Goal: Task Accomplishment & Management: Use online tool/utility

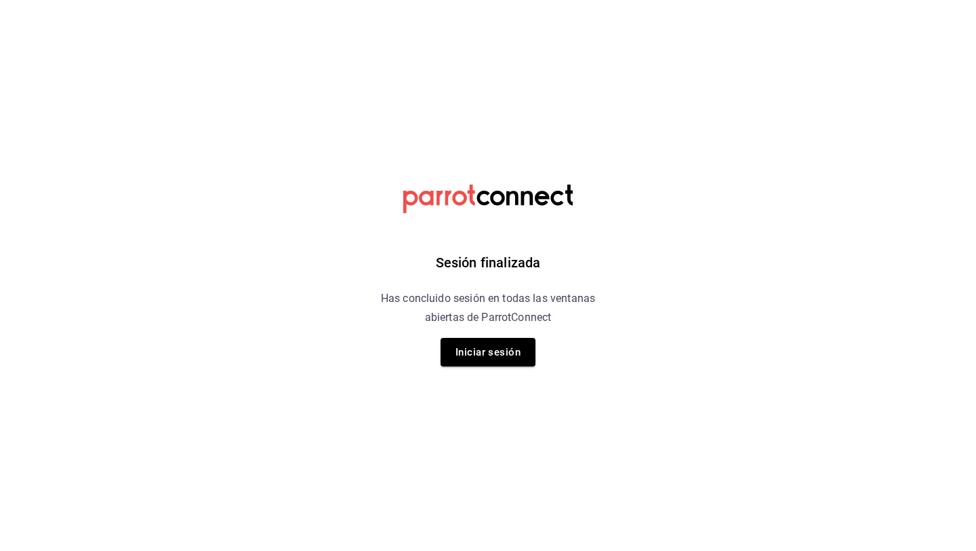
click at [324, 186] on div "Sesión finalizada Has concluido sesión en todas las ventanas abiertas de Parrot…" at bounding box center [488, 275] width 342 height 551
click at [481, 353] on button "Iniciar sesión" at bounding box center [488, 352] width 95 height 28
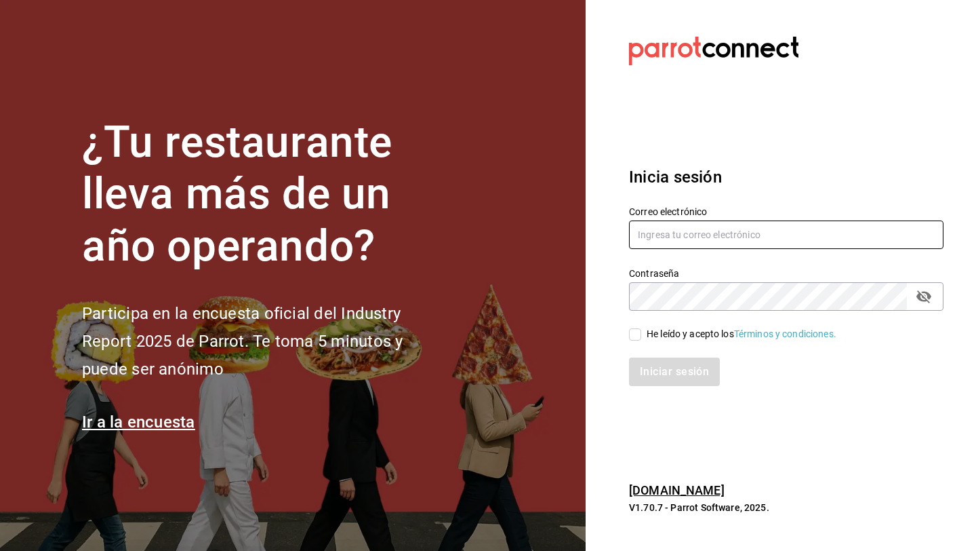
type input "[EMAIL_ADDRESS][DOMAIN_NAME]"
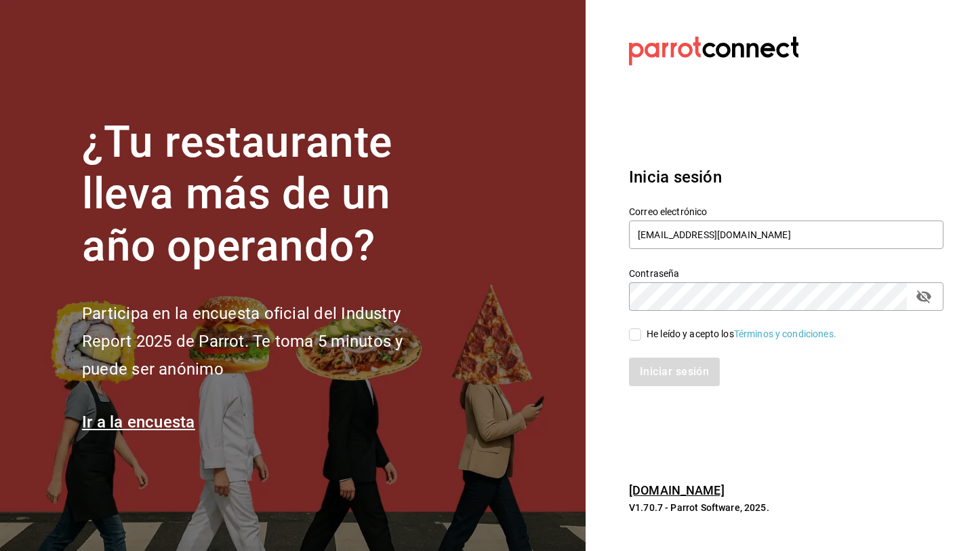
click at [633, 332] on input "He leído y acepto los Términos y condiciones." at bounding box center [635, 334] width 12 height 12
checkbox input "true"
click at [654, 372] on button "Iniciar sesión" at bounding box center [675, 371] width 92 height 28
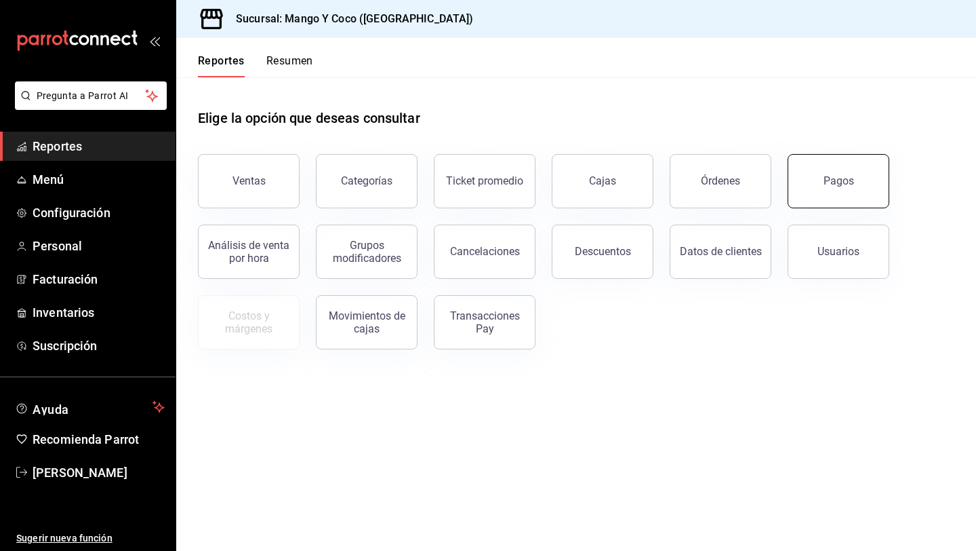
click at [838, 188] on button "Pagos" at bounding box center [839, 181] width 102 height 54
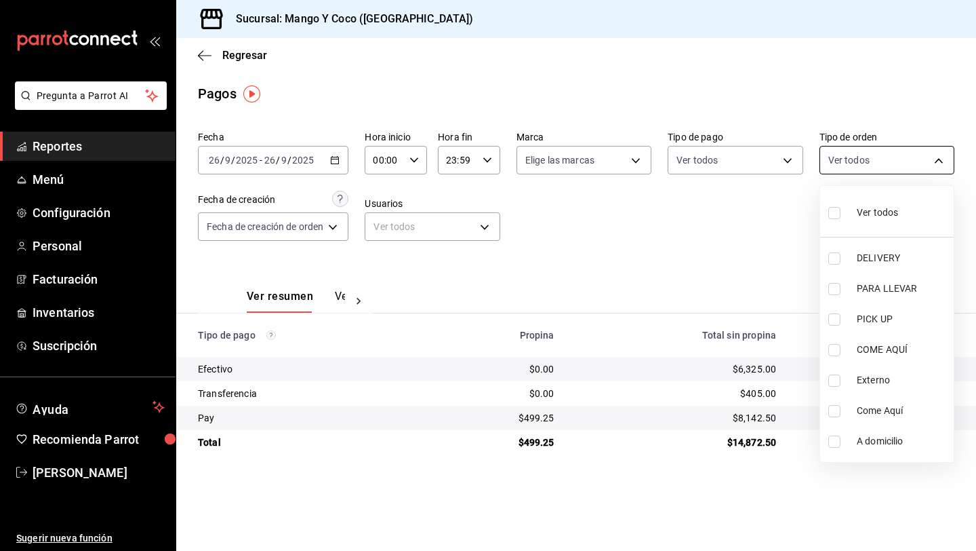
click at [864, 159] on body "Pregunta a Parrot AI Reportes Menú Configuración Personal Facturación Inventari…" at bounding box center [488, 275] width 976 height 551
click at [835, 216] on input "checkbox" at bounding box center [835, 213] width 12 height 12
checkbox input "true"
type input "5d557e33-8e3b-4e7a-adf0-e2d1449f445d,e47f4cf5-f69b-47dd-93b4-00143df15fe9,27a36…"
checkbox input "true"
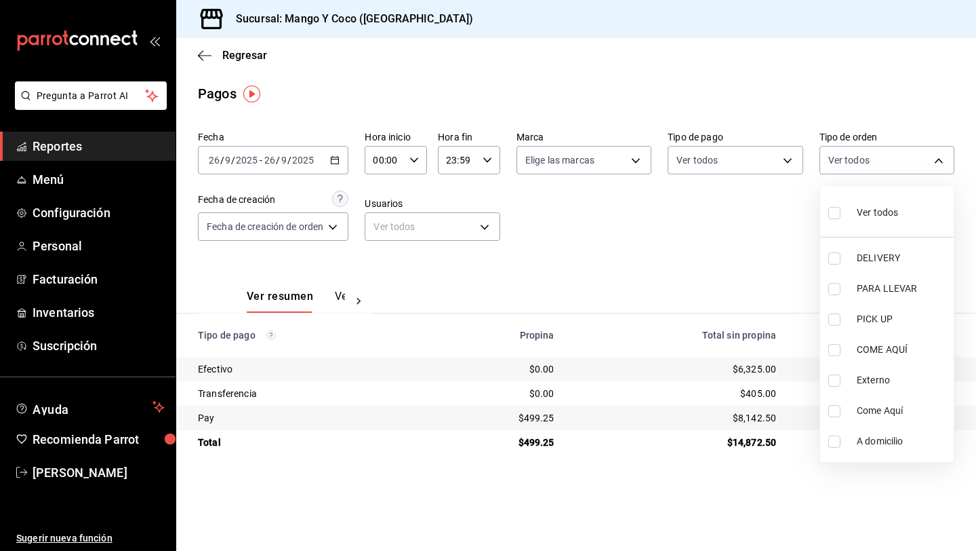
checkbox input "true"
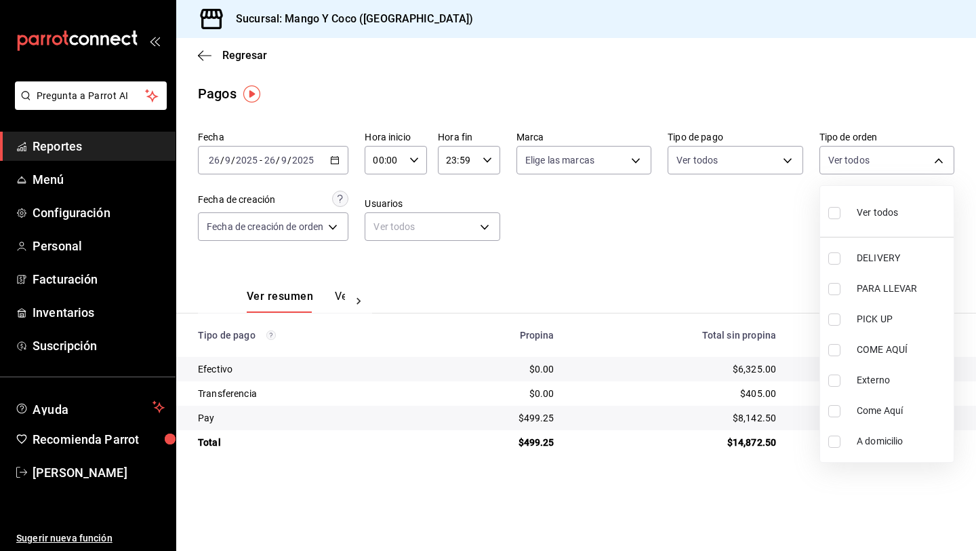
checkbox input "true"
click at [837, 257] on input "checkbox" at bounding box center [835, 258] width 12 height 12
checkbox input "false"
type input "e47f4cf5-f69b-47dd-93b4-00143df15fe9,27a364d8-6312-4869-99a1-f3fb819ac42e,71ca7…"
checkbox input "false"
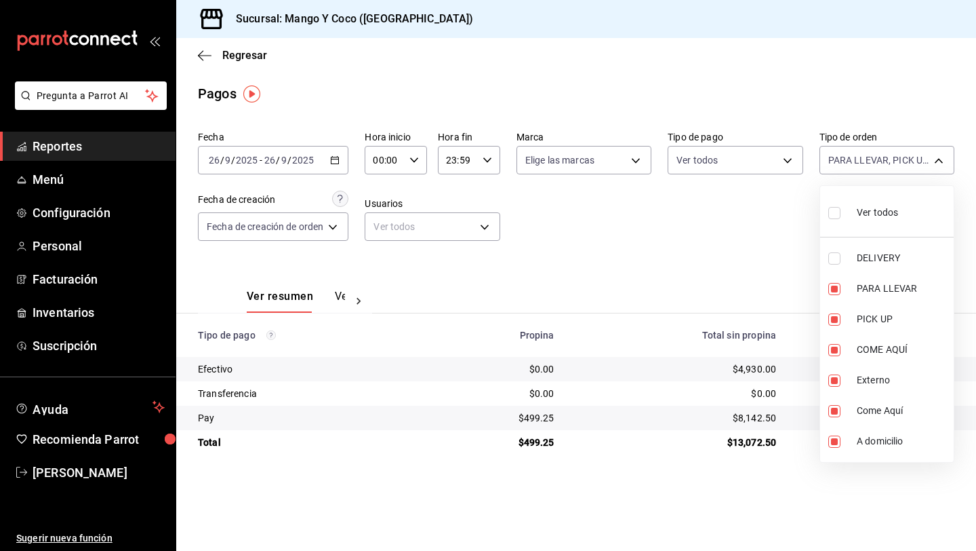
click at [622, 218] on div at bounding box center [488, 275] width 976 height 551
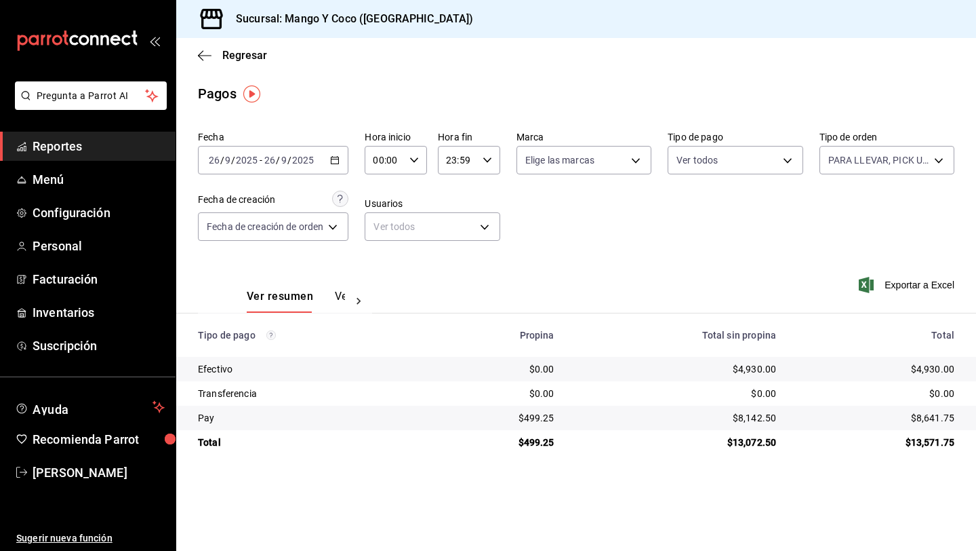
click at [334, 157] on icon "button" at bounding box center [334, 159] width 9 height 9
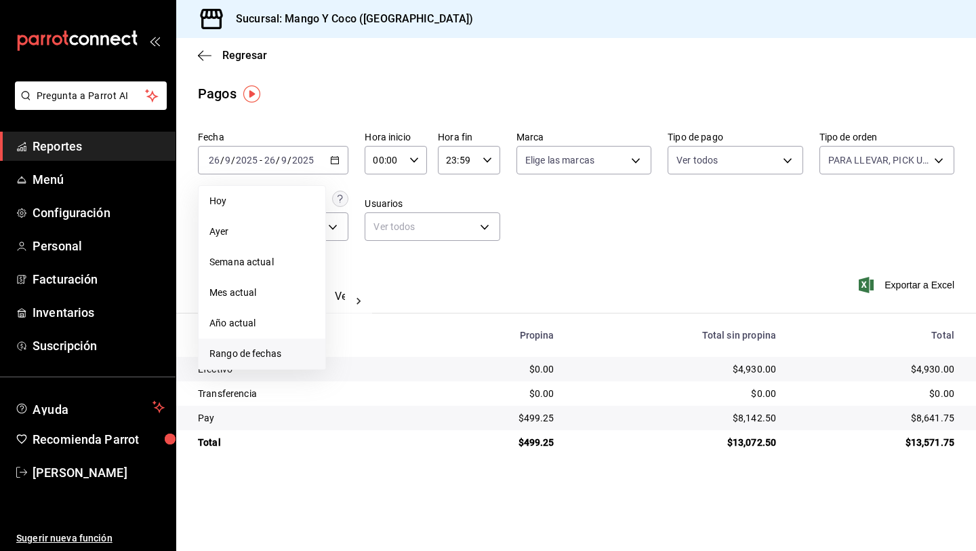
click at [268, 352] on span "Rango de fechas" at bounding box center [262, 353] width 105 height 14
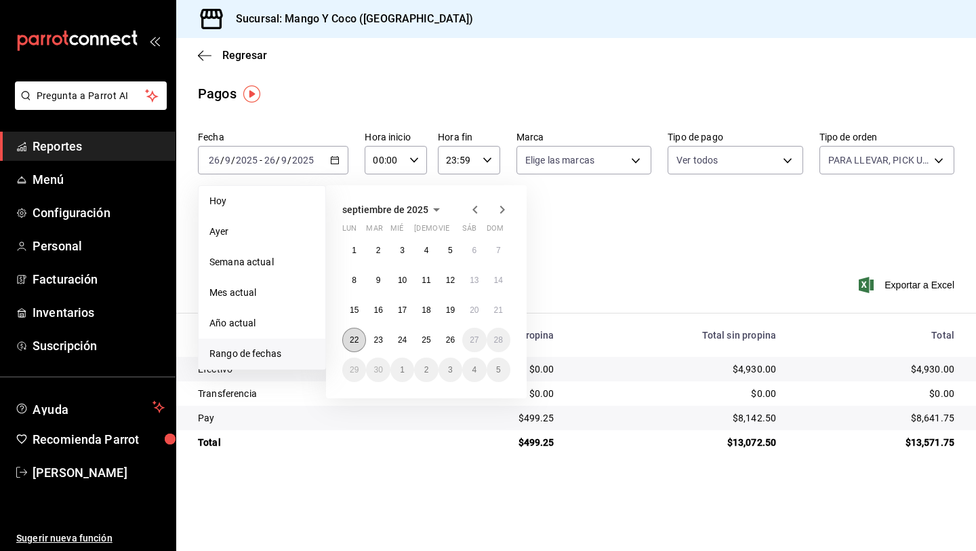
click at [355, 342] on abbr "22" at bounding box center [354, 339] width 9 height 9
click at [453, 346] on button "26" at bounding box center [451, 339] width 24 height 24
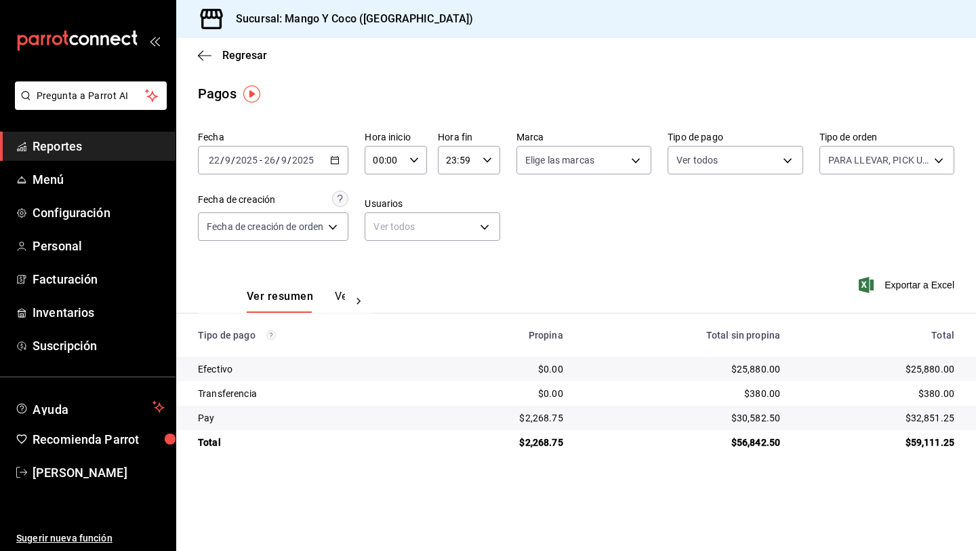
click at [342, 161] on div "2025-09-22 22 / 9 / 2025 - 2025-09-26 26 / 9 / 2025" at bounding box center [273, 160] width 151 height 28
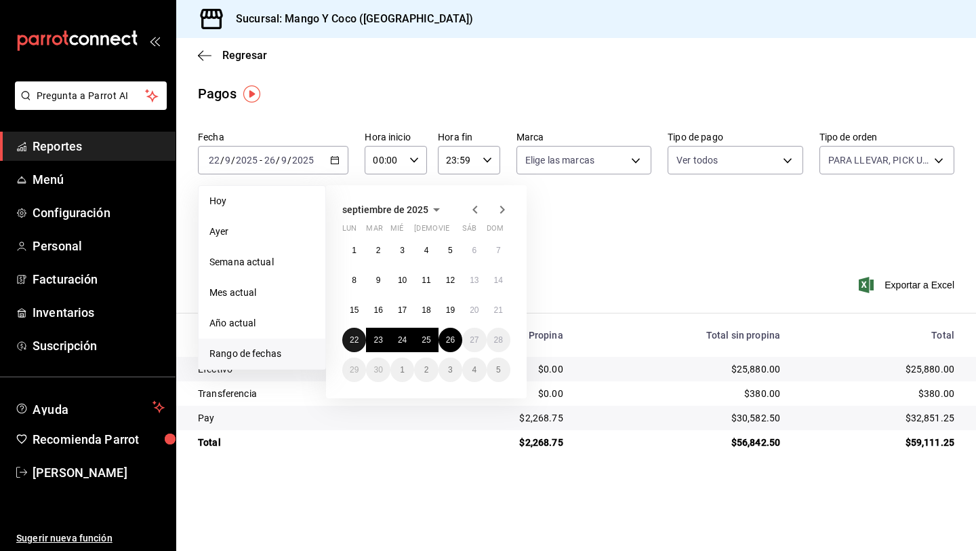
click at [351, 342] on abbr "22" at bounding box center [354, 339] width 9 height 9
click at [447, 342] on abbr "26" at bounding box center [450, 339] width 9 height 9
